Goal: Task Accomplishment & Management: Use online tool/utility

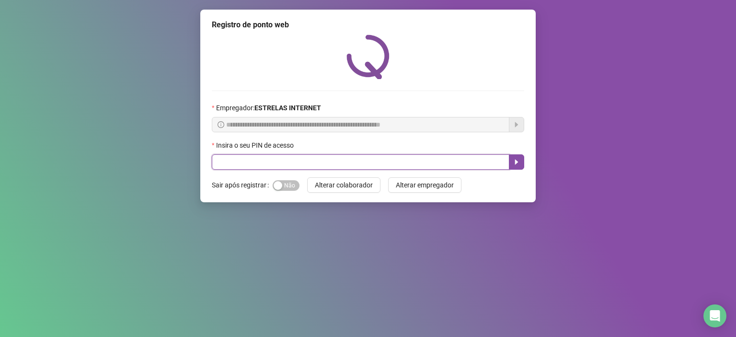
click at [328, 163] on input "text" at bounding box center [361, 161] width 298 height 15
type input "*****"
click at [385, 163] on input "text" at bounding box center [361, 161] width 298 height 15
type input "*****"
